Goal: Find specific page/section: Find specific page/section

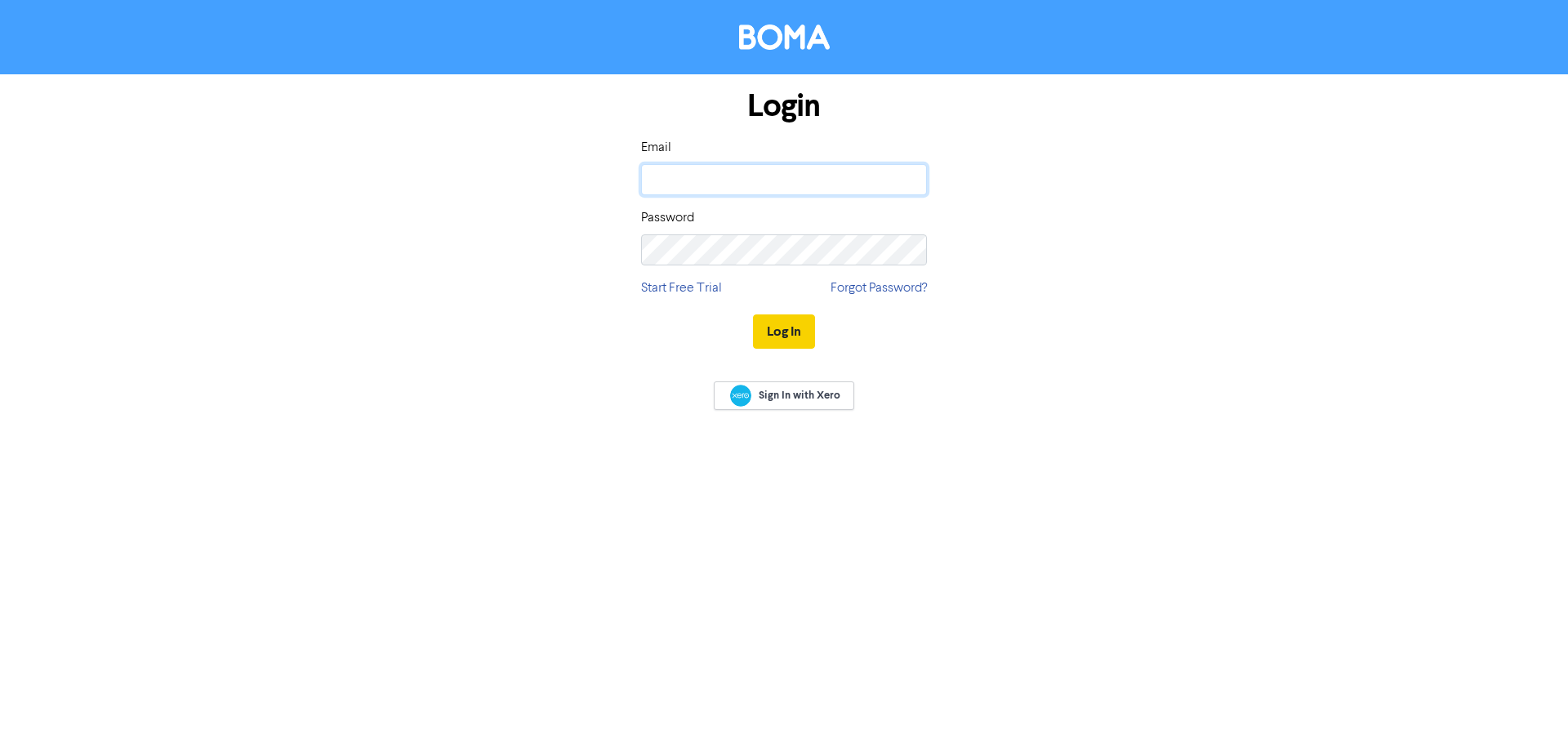
type input "[EMAIL_ADDRESS][DOMAIN_NAME]"
drag, startPoint x: 755, startPoint y: 330, endPoint x: 766, endPoint y: 327, distance: 11.4
click at [757, 330] on button "Log In" at bounding box center [784, 331] width 62 height 34
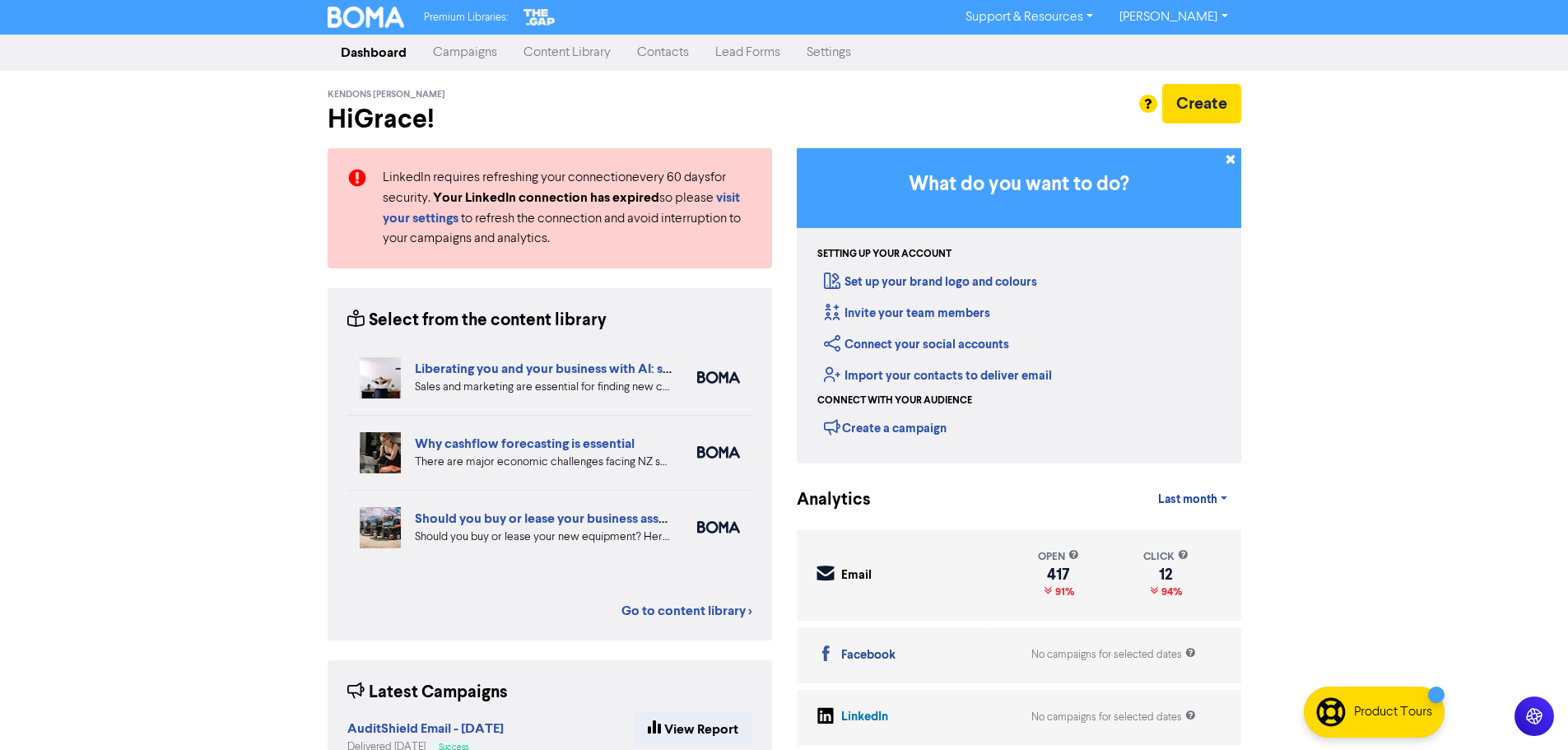
drag, startPoint x: 670, startPoint y: 53, endPoint x: 678, endPoint y: 54, distance: 8.1
click at [670, 53] on link "Contacts" at bounding box center [663, 53] width 79 height 33
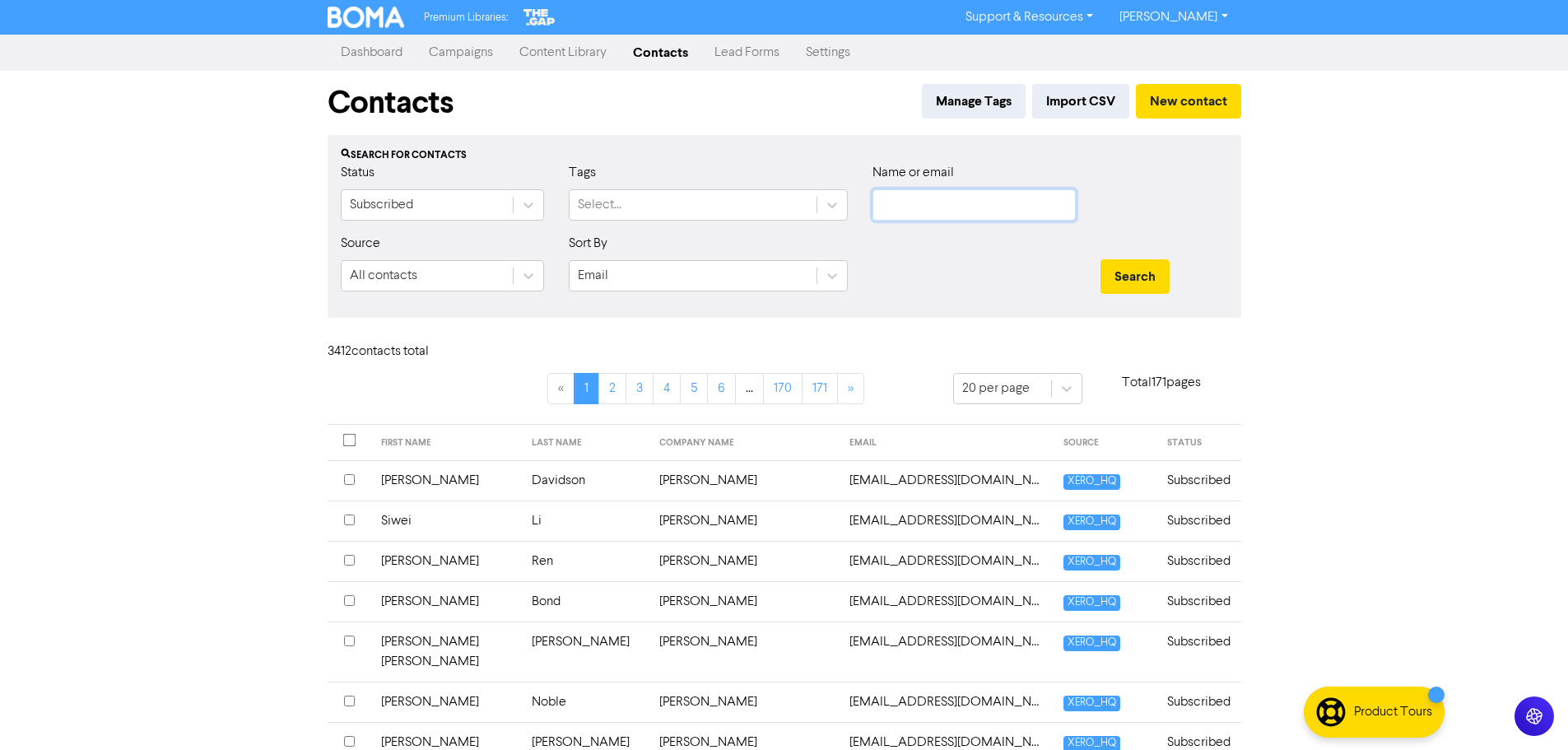
drag, startPoint x: 992, startPoint y: 207, endPoint x: 1006, endPoint y: 211, distance: 14.6
click at [991, 207] on input "text" at bounding box center [974, 205] width 204 height 31
paste input "L A & [PERSON_NAME] Family Trust"
type input "L A & [PERSON_NAME] Family Trust"
click at [1109, 259] on div "Search" at bounding box center [1164, 269] width 152 height 71
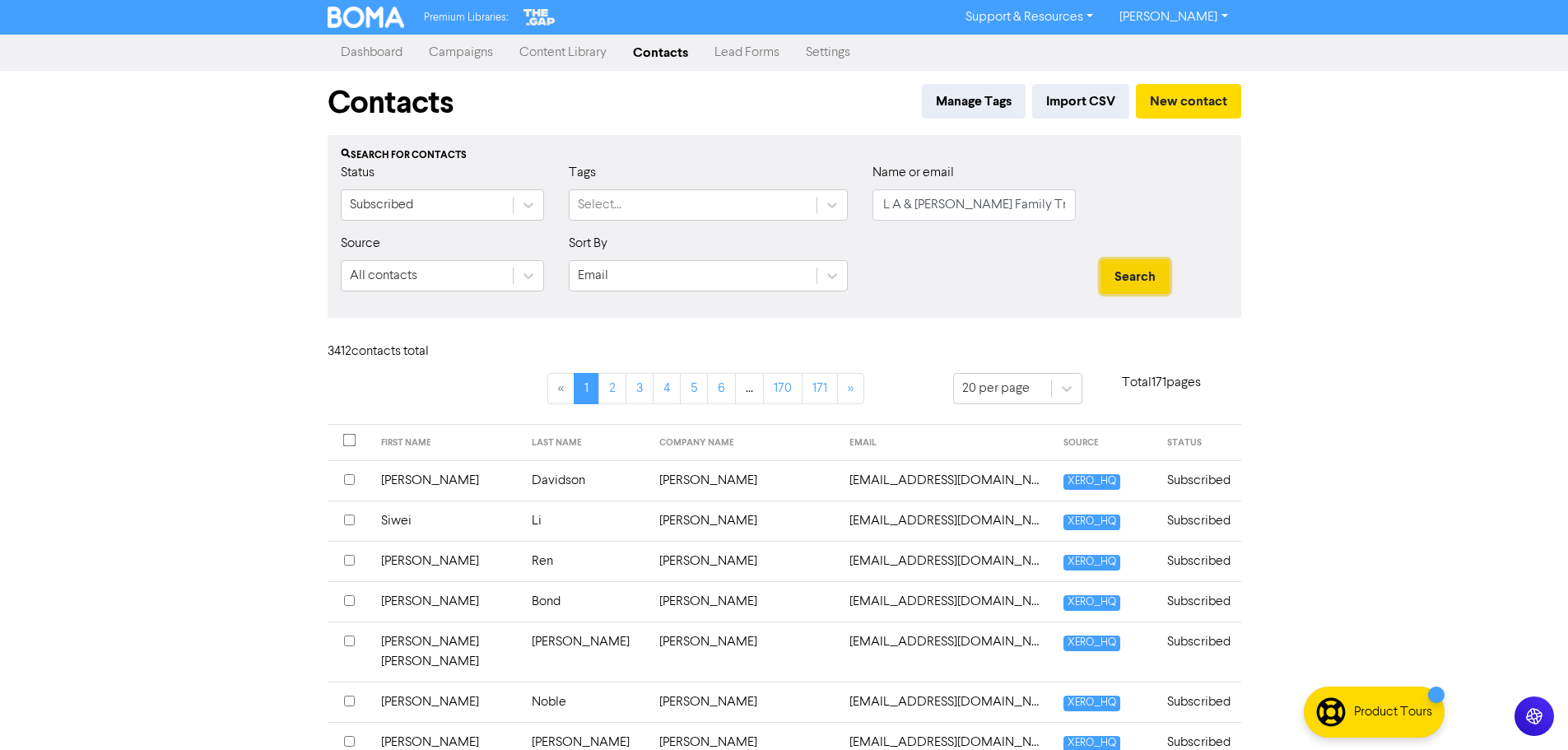
click at [1117, 272] on button "Search" at bounding box center [1135, 276] width 69 height 35
